Goal: Transaction & Acquisition: Subscribe to service/newsletter

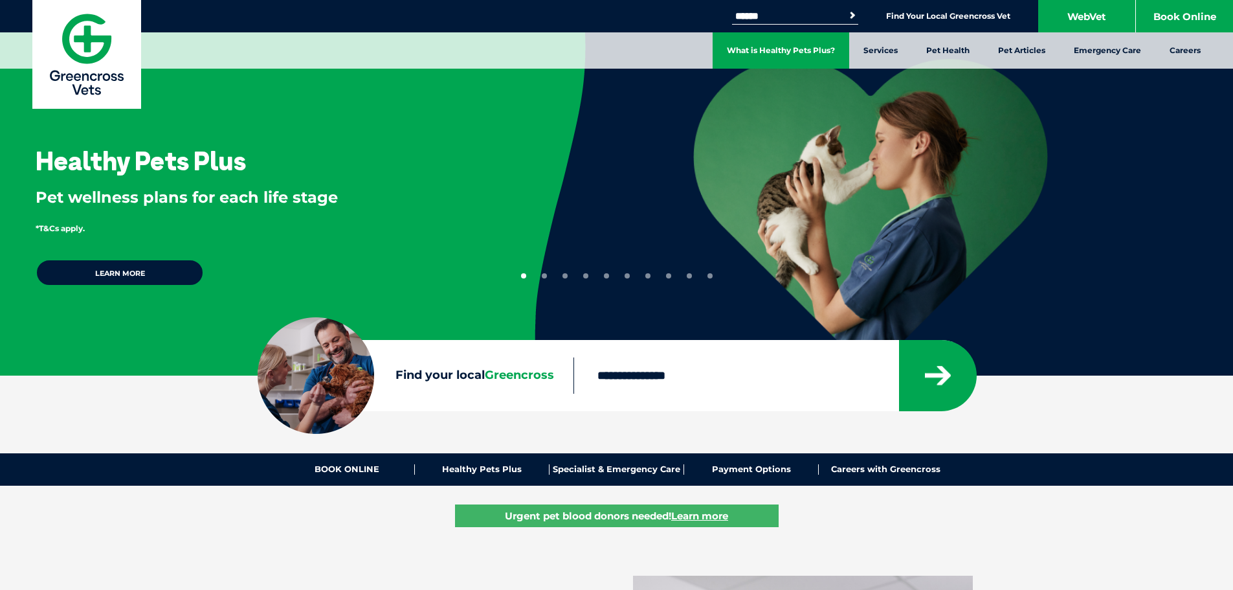
click at [782, 49] on link "What is Healthy Pets Plus?" at bounding box center [781, 50] width 137 height 36
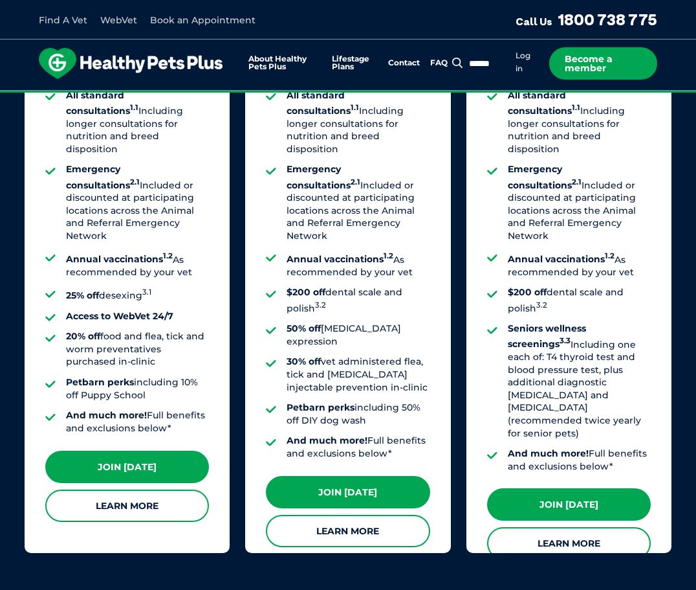
scroll to position [1424, 0]
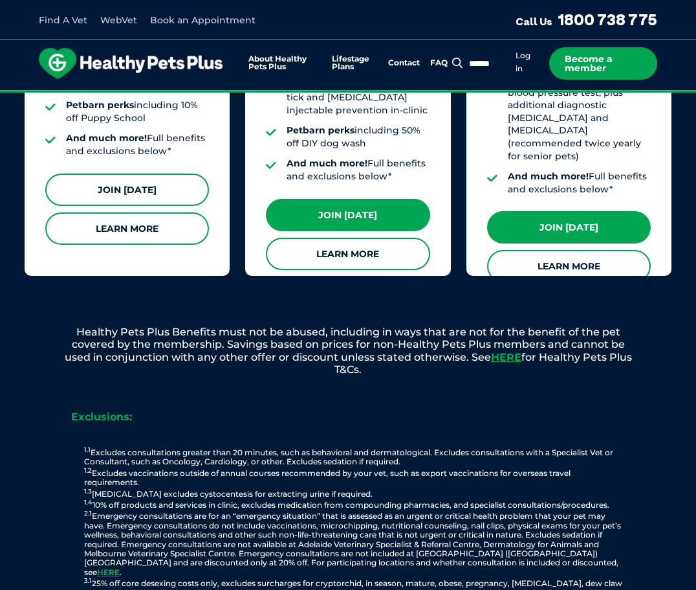
click at [124, 173] on link "Join Today" at bounding box center [127, 189] width 164 height 32
